Goal: Information Seeking & Learning: Learn about a topic

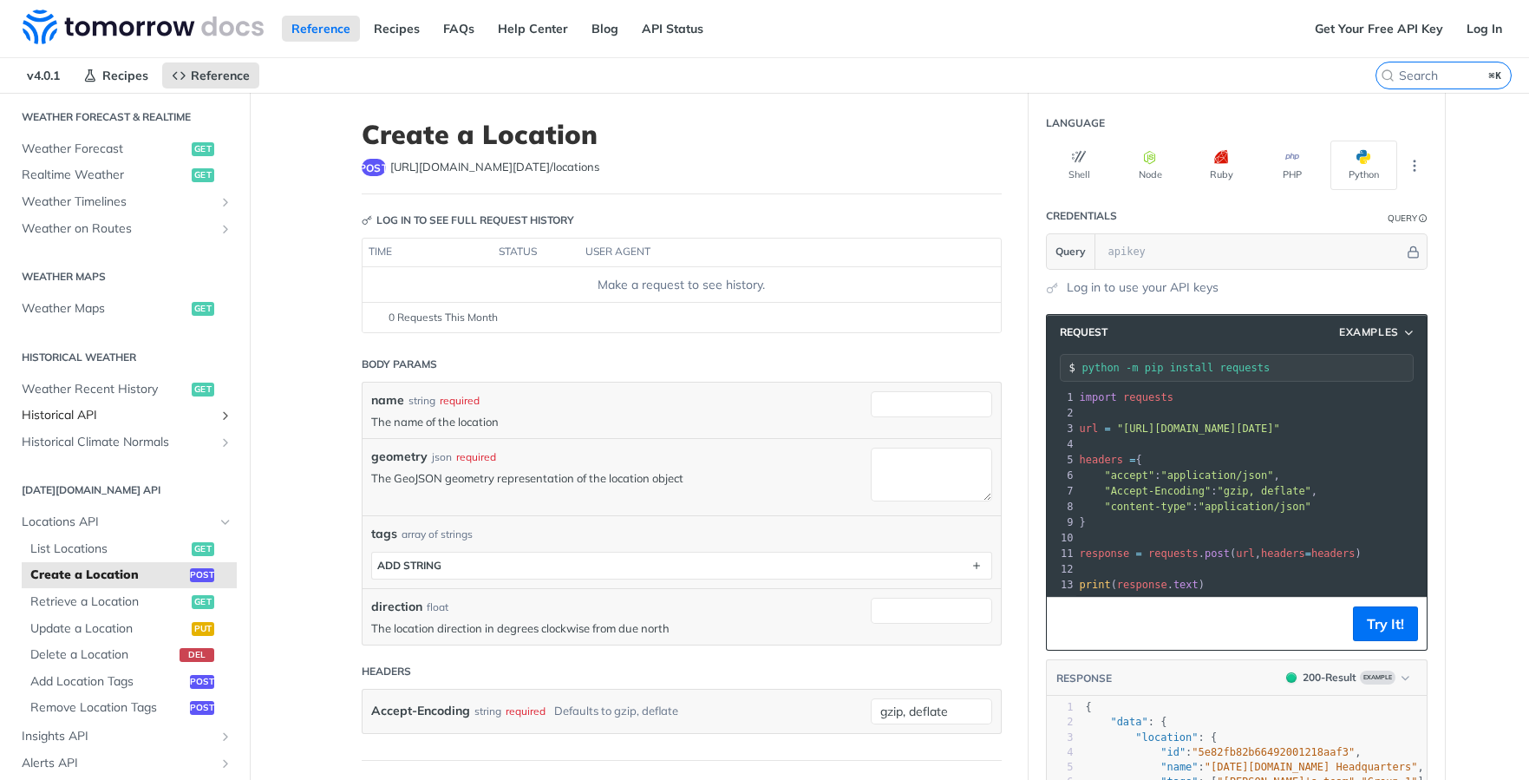
click at [108, 413] on span "Historical API" at bounding box center [118, 415] width 193 height 17
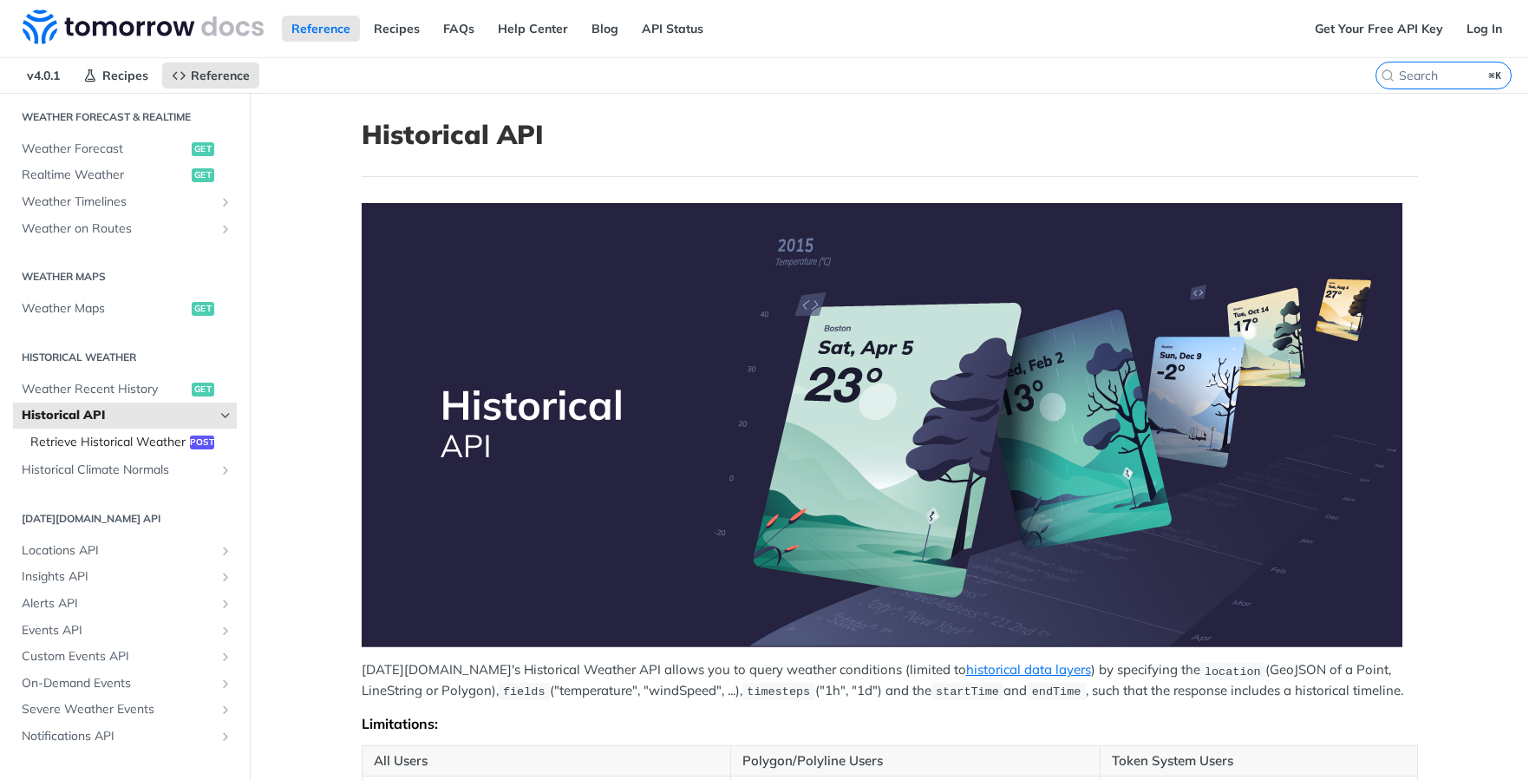
click at [113, 443] on span "Retrieve Historical Weather" at bounding box center [107, 442] width 155 height 17
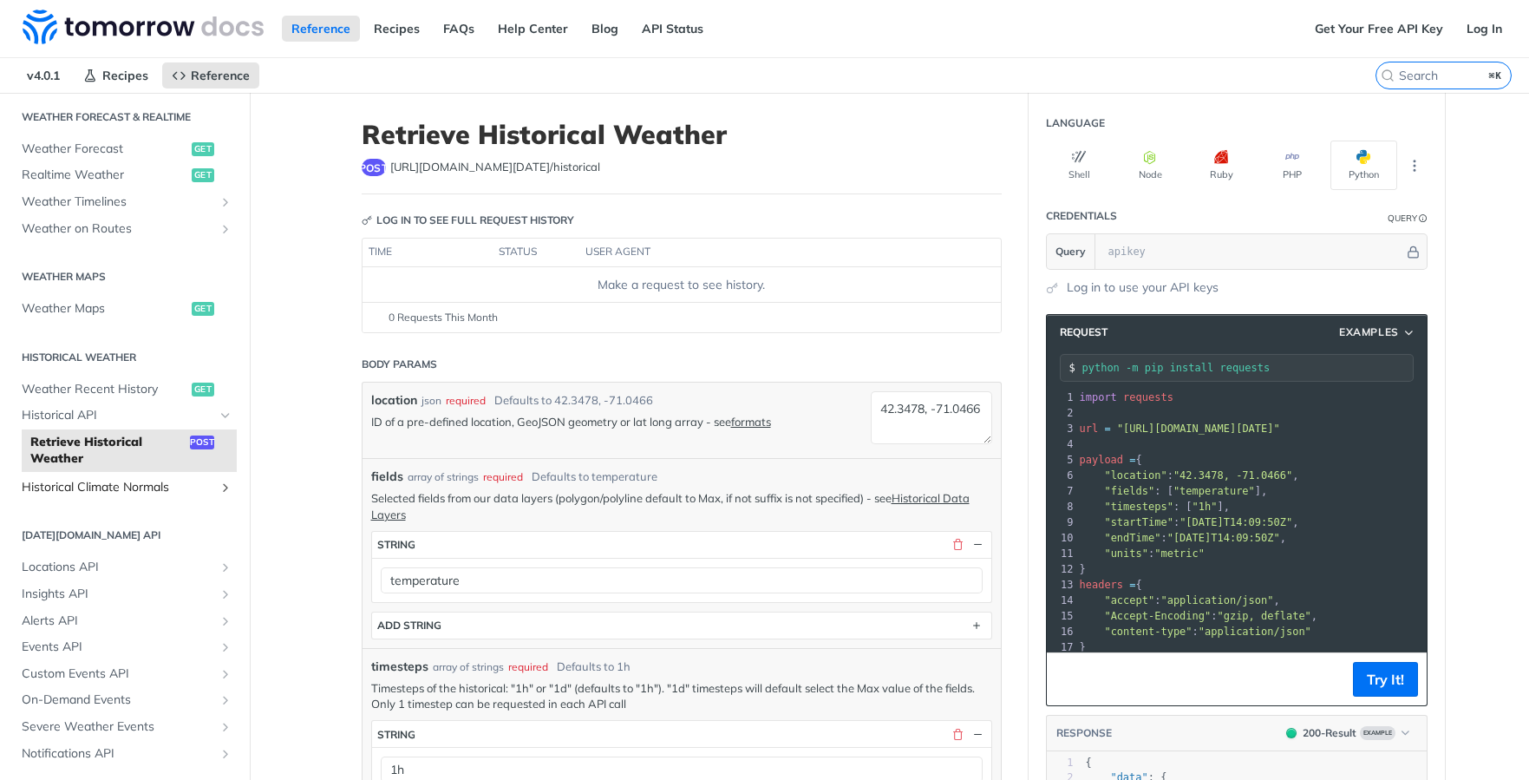
click at [113, 486] on span "Historical Climate Normals" at bounding box center [118, 487] width 193 height 17
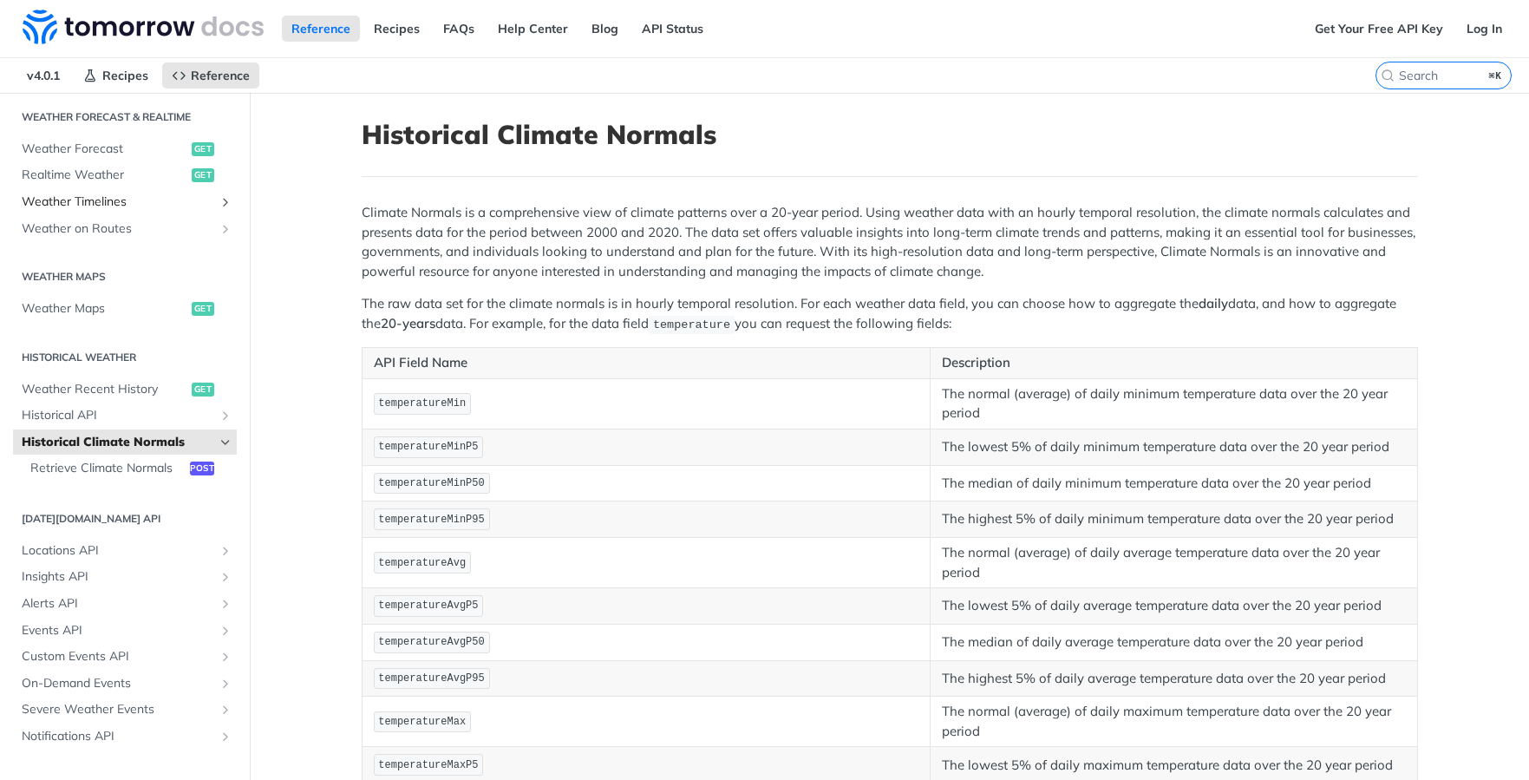
click at [114, 196] on span "Weather Timelines" at bounding box center [118, 201] width 193 height 17
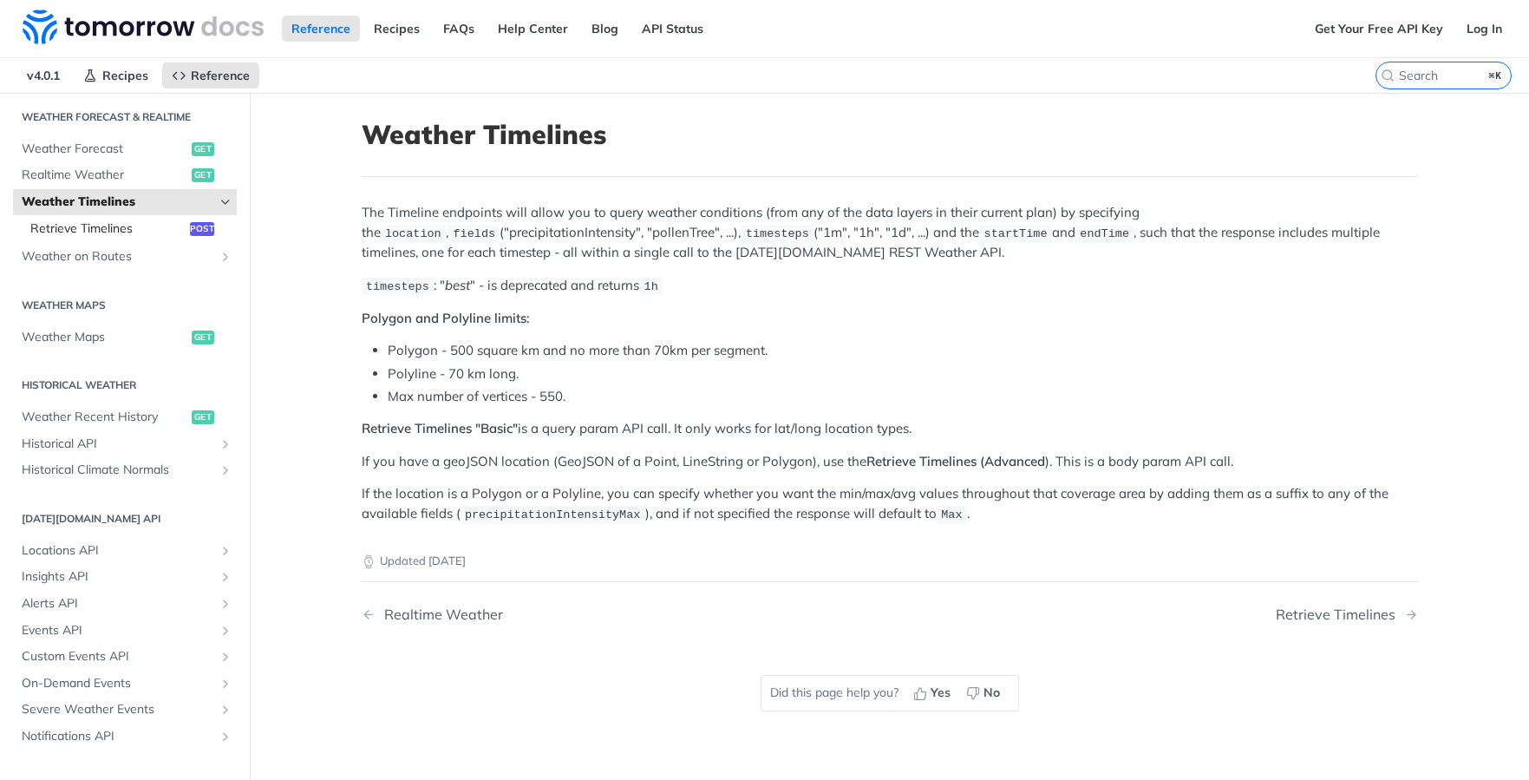
click at [140, 234] on span "Retrieve Timelines" at bounding box center [107, 228] width 155 height 17
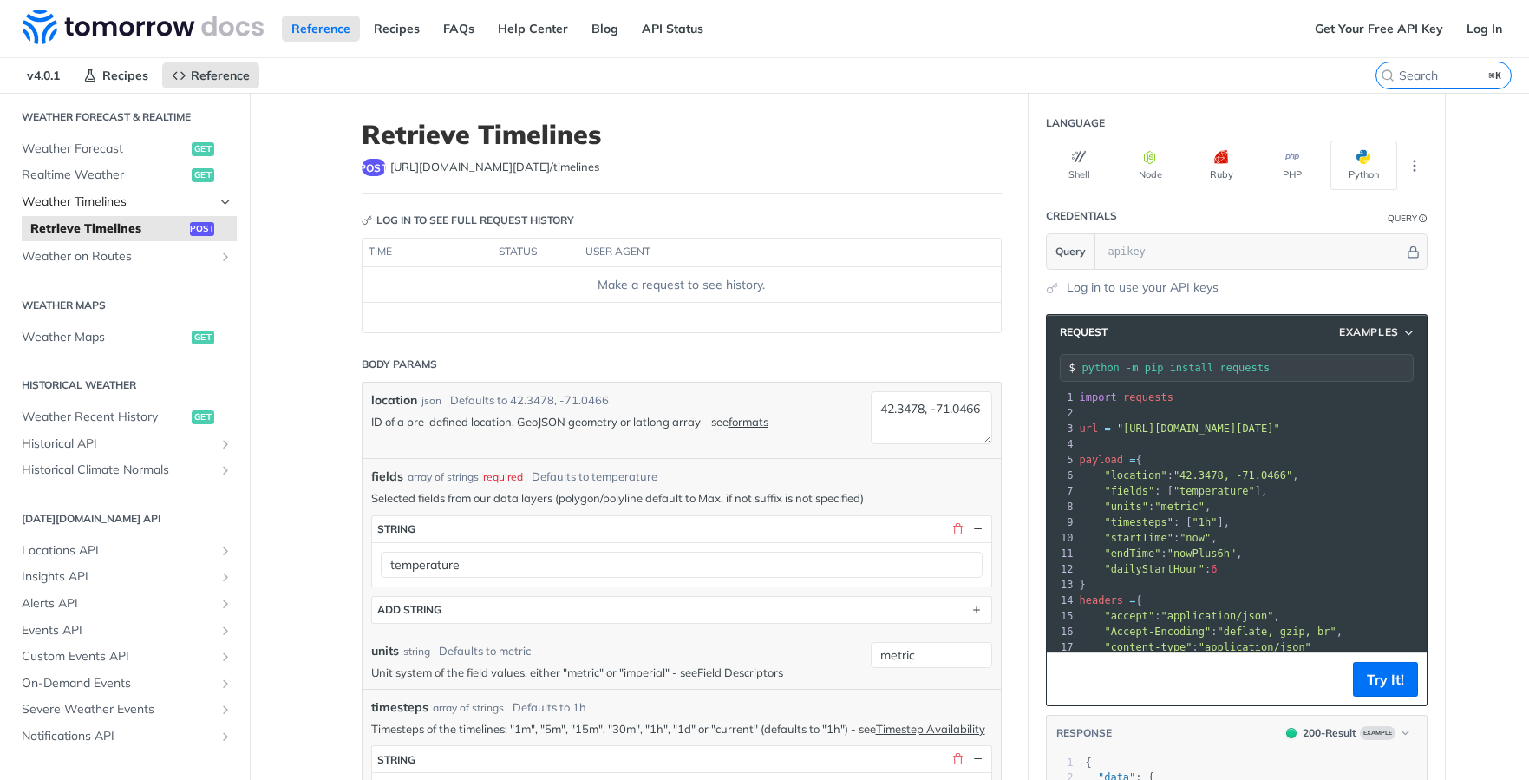
click at [110, 204] on span "Weather Timelines" at bounding box center [118, 201] width 193 height 17
